Goal: Information Seeking & Learning: Get advice/opinions

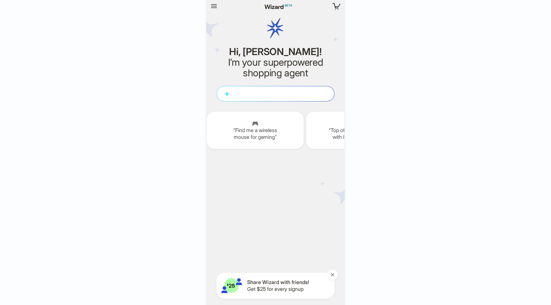
scroll to position [0, 792]
click at [394, 61] on div "3 3 items in your cart Hi, [PERSON_NAME]! I’m your superpowered shopping agent …" at bounding box center [275, 152] width 551 height 305
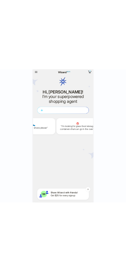
scroll to position [1706, 0]
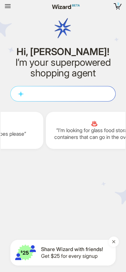
click at [10, 5] on icon "button" at bounding box center [8, 6] width 8 height 8
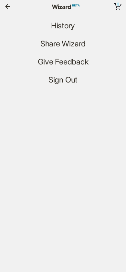
click at [59, 29] on span "History" at bounding box center [63, 25] width 24 height 9
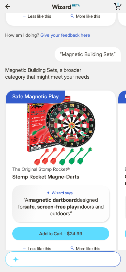
click at [75, 133] on img at bounding box center [60, 129] width 104 height 73
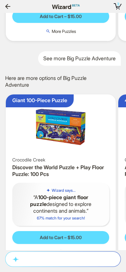
click at [73, 152] on img at bounding box center [60, 127] width 104 height 60
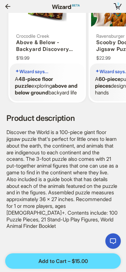
click at [8, 9] on icon "button" at bounding box center [8, 7] width 8 height 8
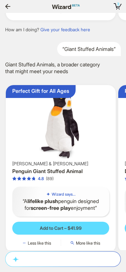
click at [69, 137] on img at bounding box center [60, 124] width 104 height 73
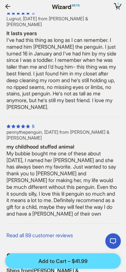
click at [12, 7] on button "button" at bounding box center [8, 6] width 10 height 10
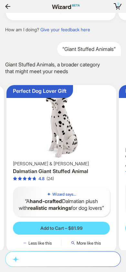
click at [80, 154] on img at bounding box center [61, 124] width 104 height 73
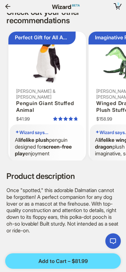
click at [11, 11] on button "button" at bounding box center [8, 6] width 10 height 10
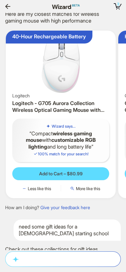
click at [61, 86] on img at bounding box center [60, 63] width 104 height 60
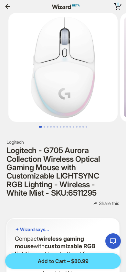
click at [12, 4] on button "button" at bounding box center [8, 6] width 10 height 10
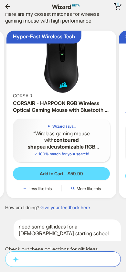
click at [76, 99] on div "CORSAIR" at bounding box center [61, 96] width 97 height 6
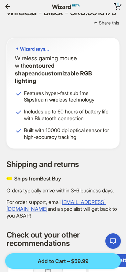
click at [9, 3] on icon "button" at bounding box center [8, 7] width 8 height 8
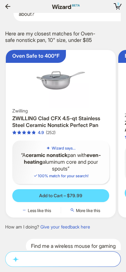
click at [67, 129] on div "Zwilling ZWILLING Clad CFX 4.5-qt Stainless Steel Ceramic Nonstick Perfect Pan …" at bounding box center [60, 121] width 97 height 27
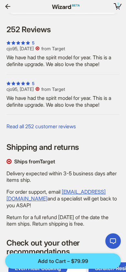
click at [10, 6] on icon "button" at bounding box center [7, 6] width 5 height 5
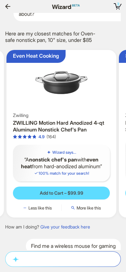
click at [87, 100] on img at bounding box center [61, 82] width 104 height 60
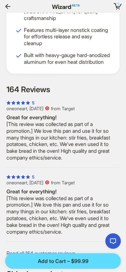
click at [9, 5] on icon "button" at bounding box center [8, 7] width 8 height 8
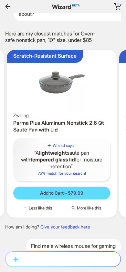
click at [80, 114] on div "Zwilling" at bounding box center [61, 115] width 97 height 6
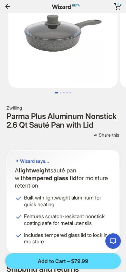
click at [7, 6] on icon "button" at bounding box center [7, 6] width 5 height 5
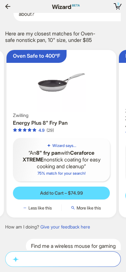
click at [64, 110] on img at bounding box center [61, 82] width 104 height 60
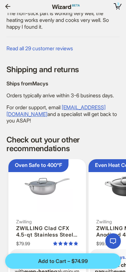
click at [9, 3] on icon "button" at bounding box center [8, 7] width 8 height 8
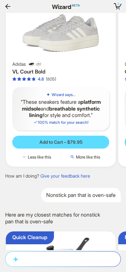
click at [68, 75] on h3 "VL Court Bold" at bounding box center [60, 71] width 97 height 7
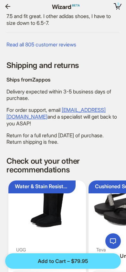
click at [7, 9] on icon "button" at bounding box center [8, 7] width 8 height 8
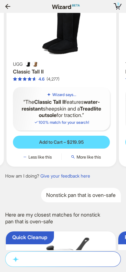
click at [79, 67] on div "UGG" at bounding box center [61, 64] width 97 height 6
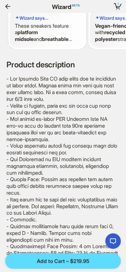
click at [17, 8] on div at bounding box center [24, 6] width 43 height 10
click at [5, 7] on icon "button" at bounding box center [8, 7] width 8 height 8
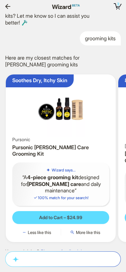
click at [50, 137] on img at bounding box center [60, 107] width 104 height 60
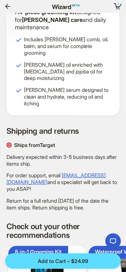
click at [7, 8] on icon "button" at bounding box center [7, 6] width 5 height 5
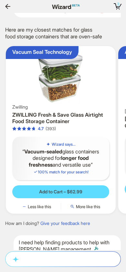
click at [69, 125] on h3 "ZWILLING Fresh & Save Glass Airtight Food Storage Container" at bounding box center [60, 118] width 97 height 14
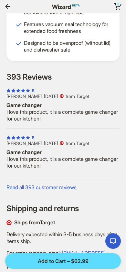
click at [10, 8] on icon "button" at bounding box center [8, 7] width 8 height 8
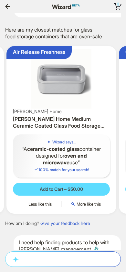
click at [69, 114] on div "[PERSON_NAME] Home" at bounding box center [61, 112] width 97 height 6
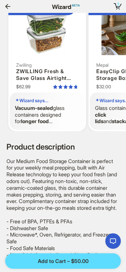
click at [8, 11] on button "button" at bounding box center [8, 6] width 10 height 10
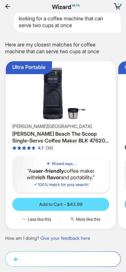
click at [72, 129] on div "[PERSON_NAME][GEOGRAPHIC_DATA]" at bounding box center [60, 126] width 97 height 6
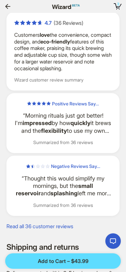
click at [11, 7] on icon "button" at bounding box center [8, 7] width 8 height 8
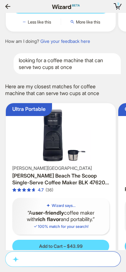
click at [77, 74] on div "looking for a coffee machine that can serve two cups at once" at bounding box center [67, 63] width 107 height 21
click at [70, 74] on div "looking for a coffee machine that can serve two cups at once" at bounding box center [67, 63] width 107 height 21
click at [79, 74] on div "looking for a coffee machine that can serve two cups at once" at bounding box center [67, 63] width 107 height 21
click at [58, 71] on div "looking for a coffee machine that can serve two cups at once" at bounding box center [67, 63] width 107 height 21
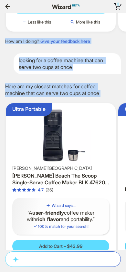
click at [67, 73] on div "looking for a coffee machine that can serve two cups at once" at bounding box center [67, 63] width 107 height 21
click at [71, 83] on div "Tool-Free Setup Samsung - 32” ViewFinity S7 LED 4k UHD 60Hz Monitor with HDR 10…" at bounding box center [63, 131] width 126 height 237
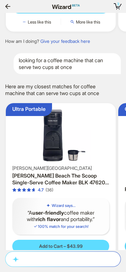
click at [78, 96] on div "Here are my closest matches for coffee machine that can serve two cups at once" at bounding box center [53, 90] width 97 height 14
click at [70, 260] on textarea at bounding box center [66, 258] width 110 height 7
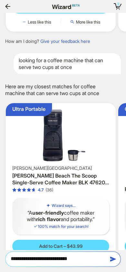
click at [50, 256] on textarea "**********" at bounding box center [66, 258] width 110 height 7
click at [83, 260] on textarea "**********" at bounding box center [66, 258] width 110 height 7
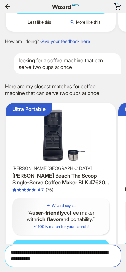
type textarea "**********"
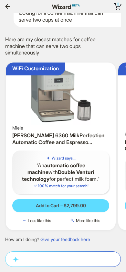
click at [57, 152] on div "Wizard says... An automatic coffee machine with Double Venturi technology for p…" at bounding box center [60, 171] width 97 height 43
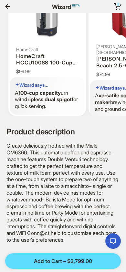
click at [7, 5] on icon "button" at bounding box center [8, 7] width 8 height 8
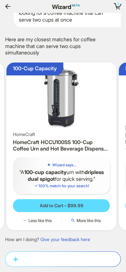
click at [63, 157] on div "Wizard says... A 100-cup capacity urn with dripless dual spigot for quick servi…" at bounding box center [61, 175] width 97 height 37
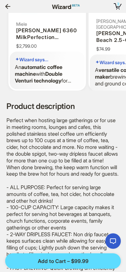
click at [8, 5] on icon "button" at bounding box center [8, 7] width 8 height 8
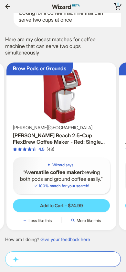
click at [48, 172] on q "A versatile coffee maker brewing both pods and ground coffee easily." at bounding box center [61, 176] width 86 height 14
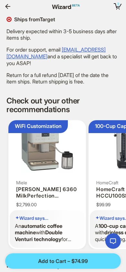
click at [10, 9] on icon "button" at bounding box center [8, 7] width 8 height 8
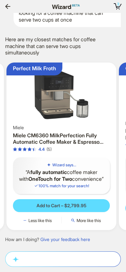
click at [67, 157] on div "Wizard says... A fully automatic coffee maker with OneTouch for Two convenience…" at bounding box center [61, 175] width 97 height 37
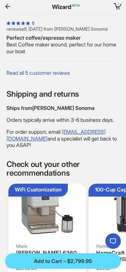
click at [9, 8] on icon "button" at bounding box center [8, 7] width 8 height 8
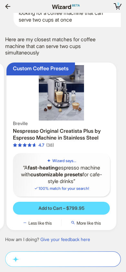
click at [70, 161] on h5 "Wizard says..." at bounding box center [64, 160] width 24 height 5
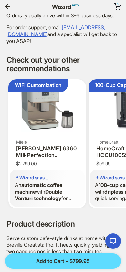
click at [10, 7] on icon "button" at bounding box center [8, 7] width 8 height 8
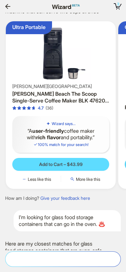
click at [88, 257] on textarea at bounding box center [66, 258] width 110 height 7
type textarea "*"
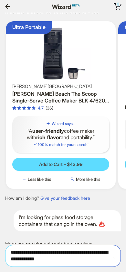
type textarea "**********"
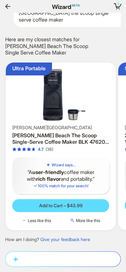
scroll to position [5936, 0]
click at [64, 142] on h3 "[PERSON_NAME] Beach The Scoop Single-Serve Coffee Maker BLK 47620: Single Cup, …" at bounding box center [60, 139] width 97 height 14
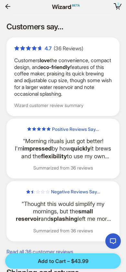
scroll to position [417, 0]
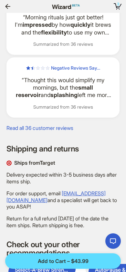
click at [8, 7] on icon "button" at bounding box center [8, 7] width 8 height 8
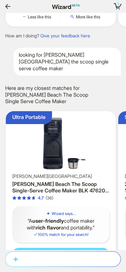
click at [66, 75] on div "looking for [PERSON_NAME][GEOGRAPHIC_DATA] the scoop single serve coffee maker" at bounding box center [67, 62] width 107 height 28
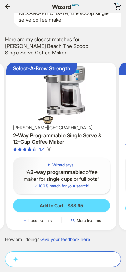
click at [41, 131] on div "[PERSON_NAME] Beach 2-Way Programmable Single Serve & 12-Cup Coffee Maker 4.4 (…" at bounding box center [61, 138] width 97 height 27
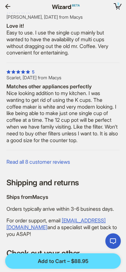
click at [7, 2] on button "button" at bounding box center [8, 6] width 10 height 10
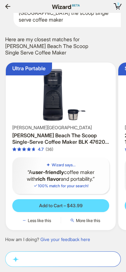
click at [55, 109] on img at bounding box center [60, 95] width 104 height 60
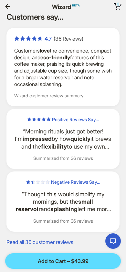
scroll to position [0, 1085]
